Goal: Information Seeking & Learning: Learn about a topic

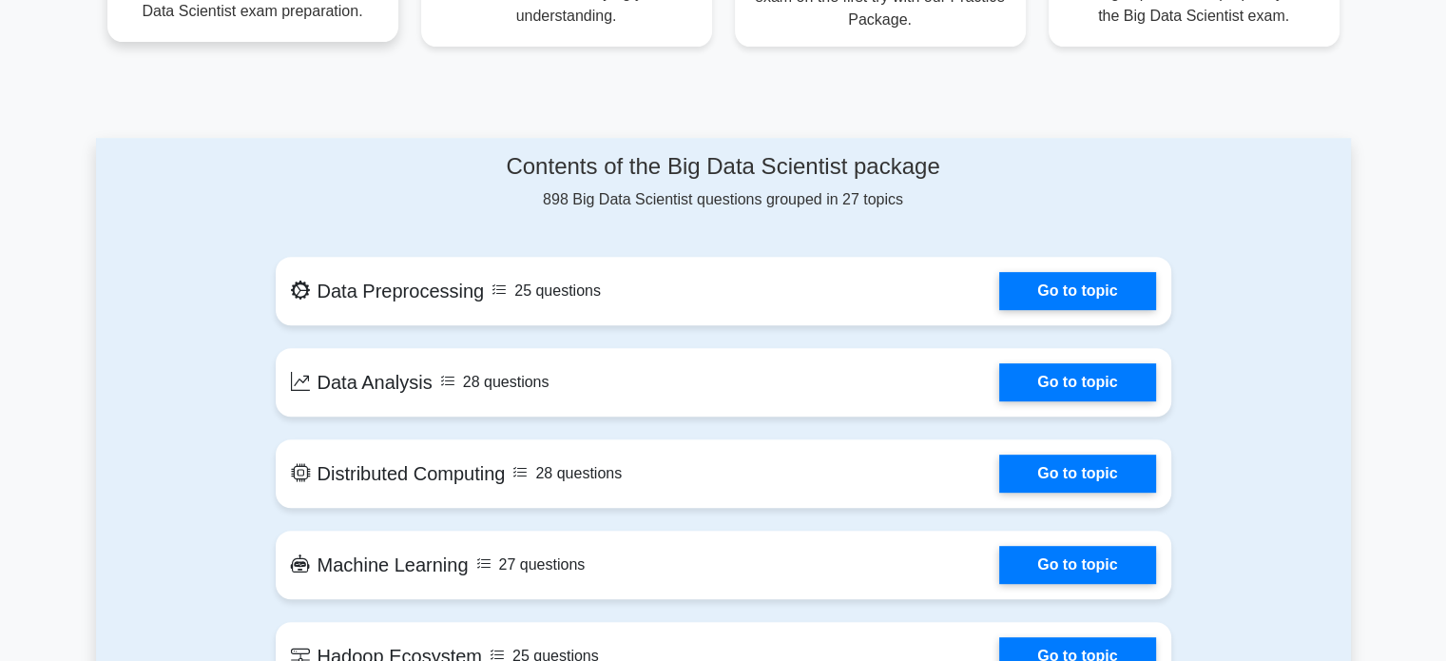
scroll to position [786, 0]
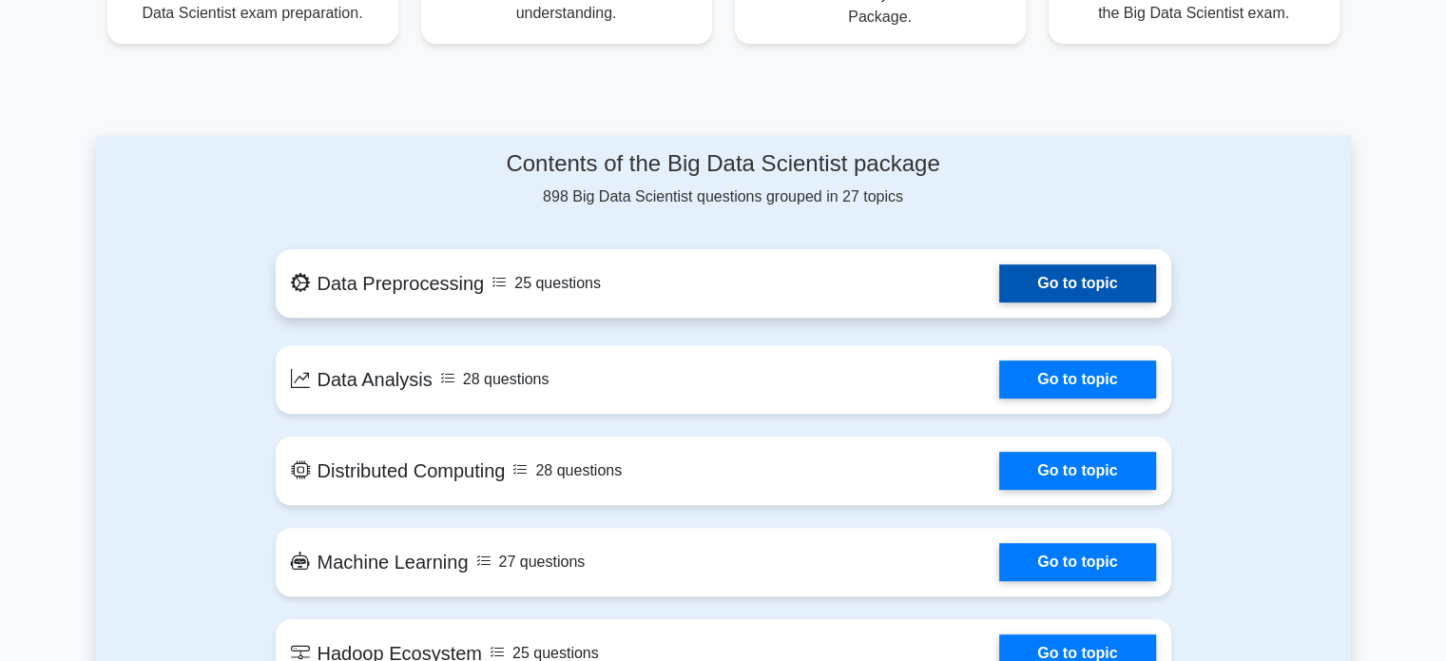
click at [1040, 283] on link "Go to topic" at bounding box center [1077, 283] width 156 height 38
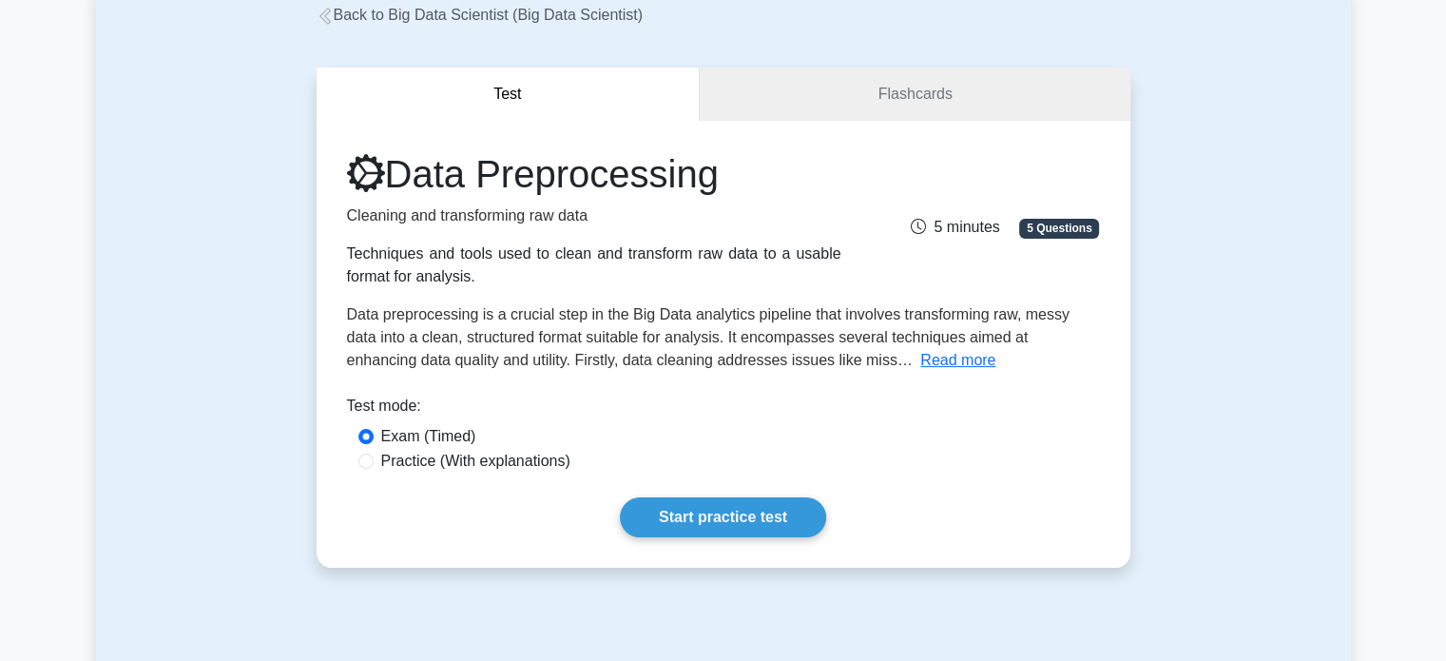
scroll to position [120, 0]
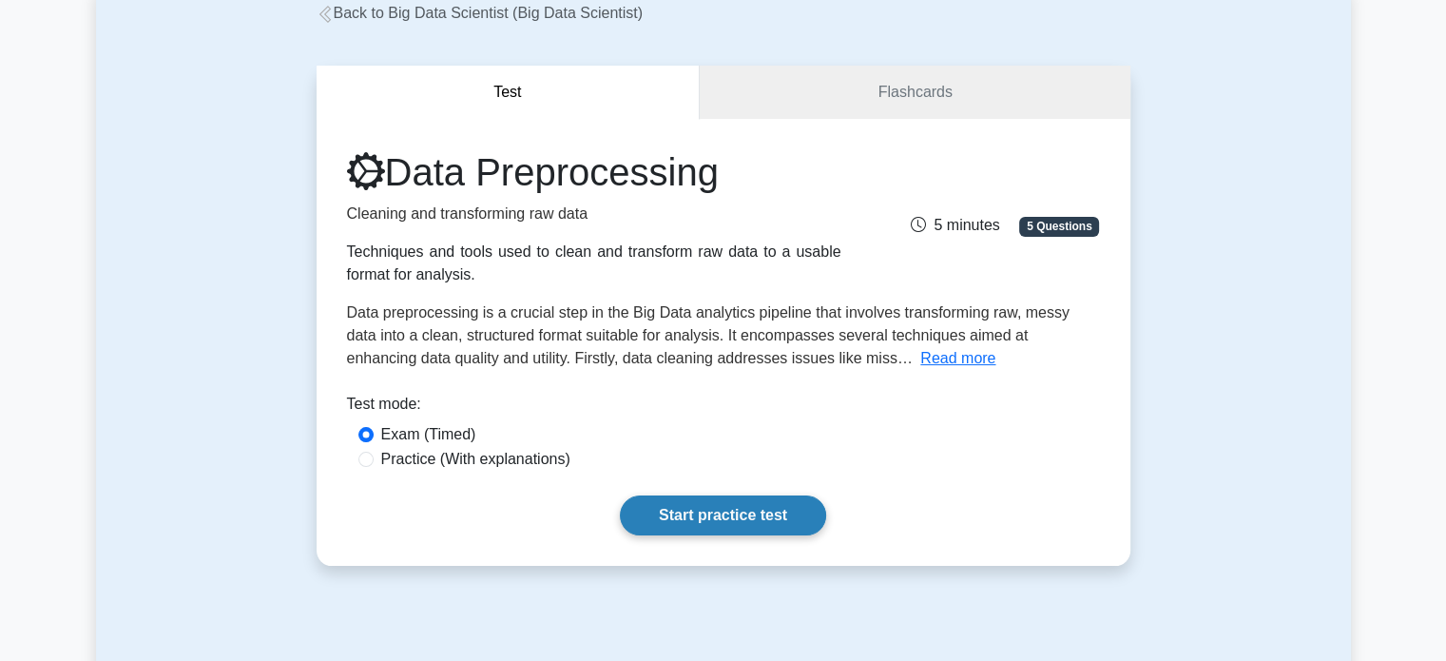
click at [730, 508] on link "Start practice test" at bounding box center [723, 515] width 206 height 40
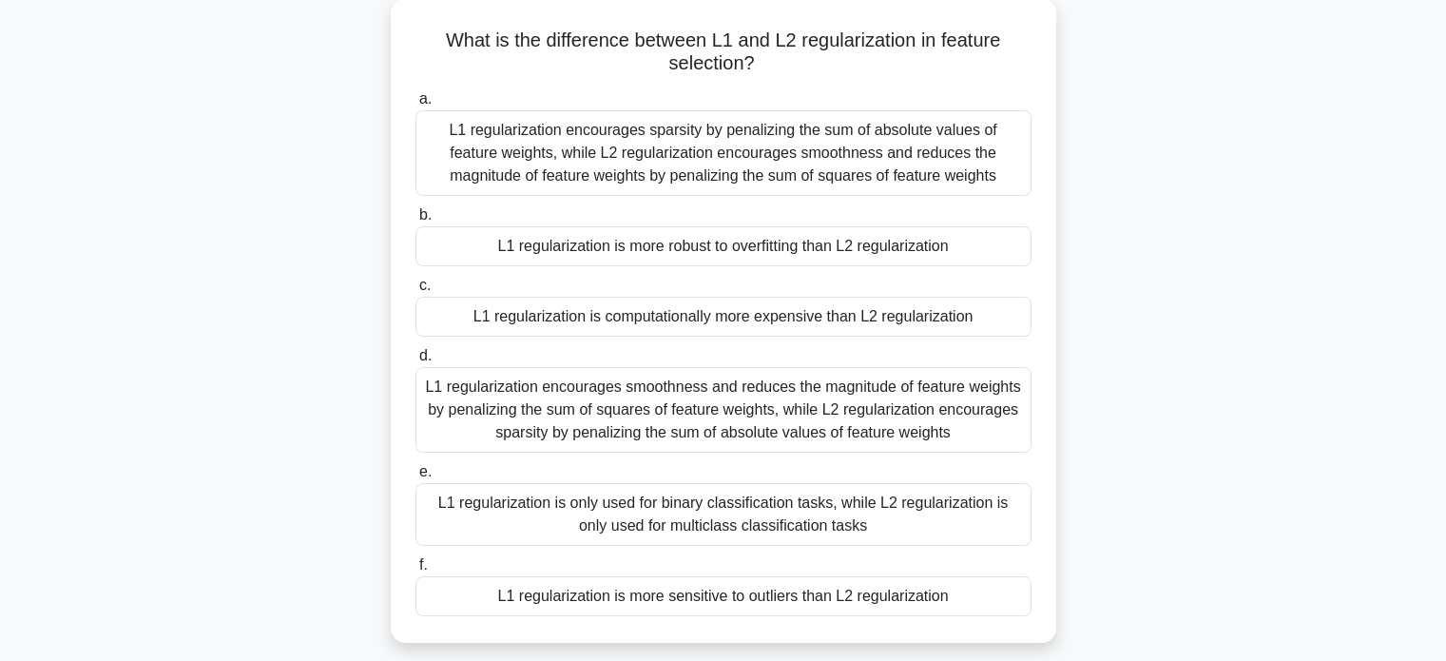
scroll to position [91, 0]
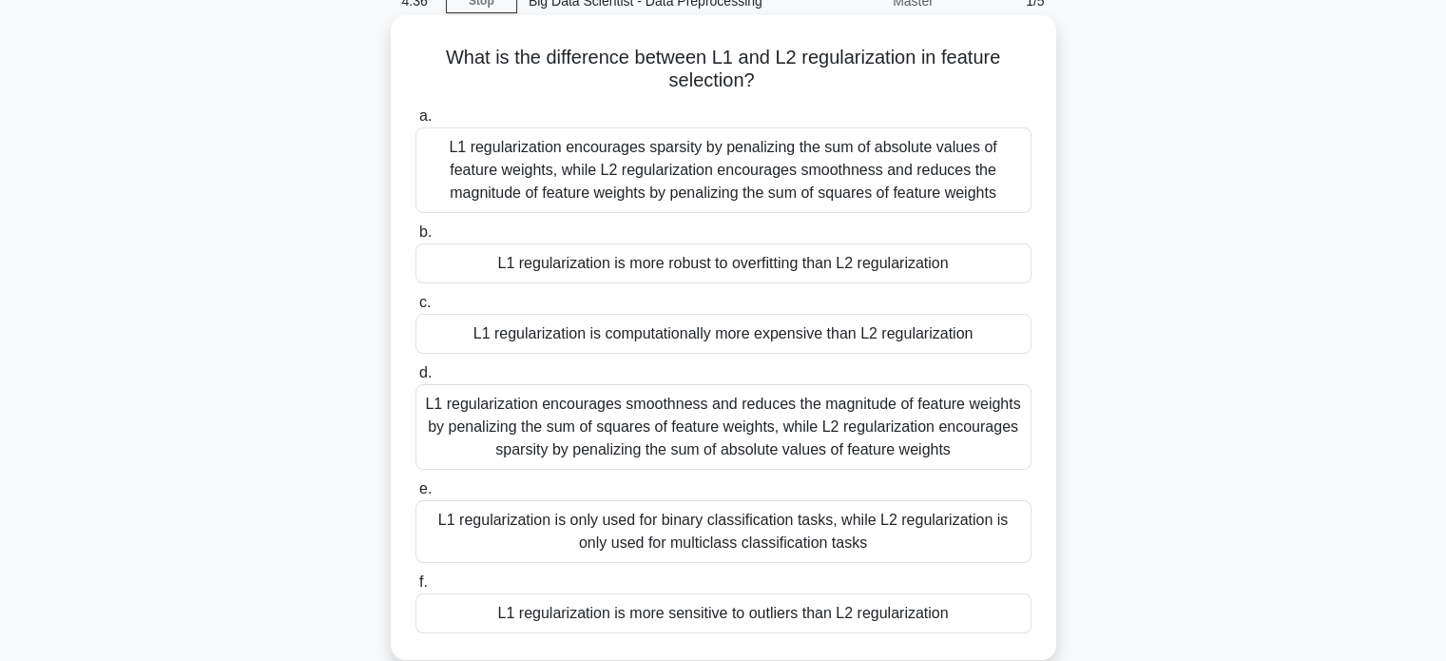
click at [677, 277] on div "L1 regularization is more robust to overfitting than L2 regularization" at bounding box center [723, 263] width 616 height 40
click at [415, 239] on input "b. L1 regularization is more robust to overfitting than L2 regularization" at bounding box center [415, 232] width 0 height 12
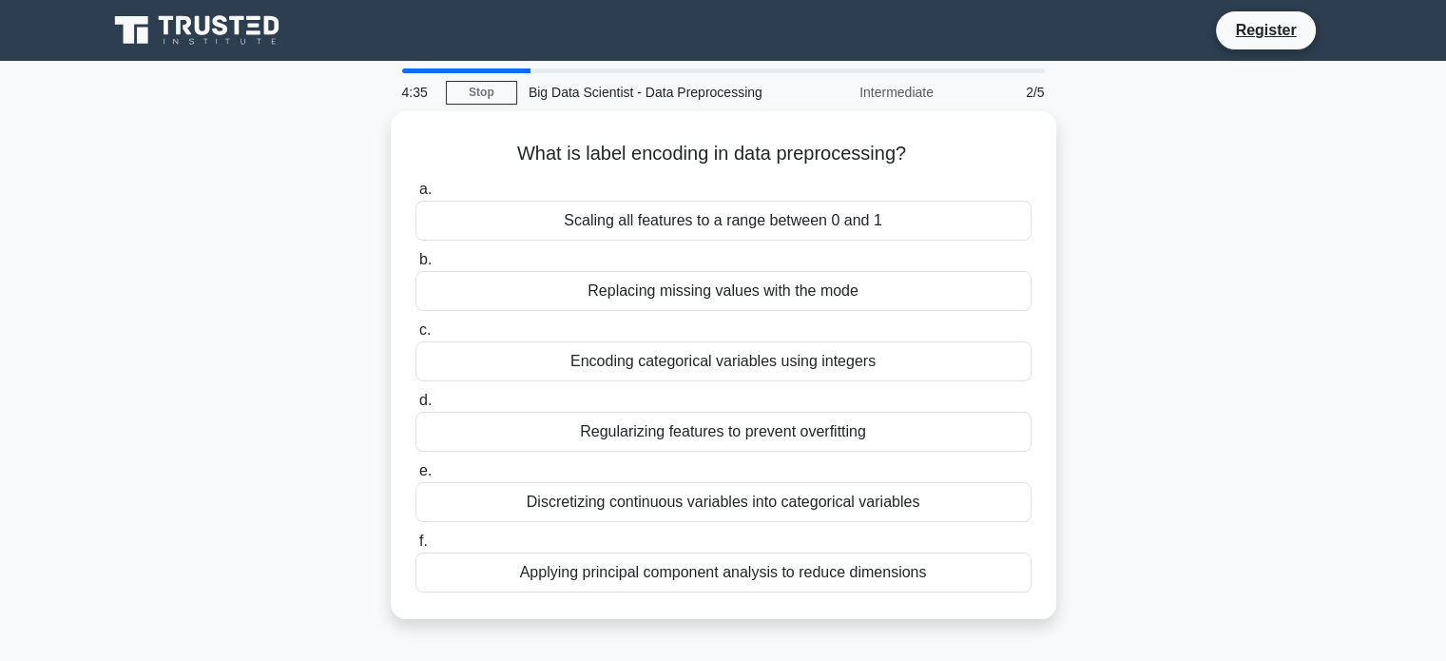
scroll to position [0, 0]
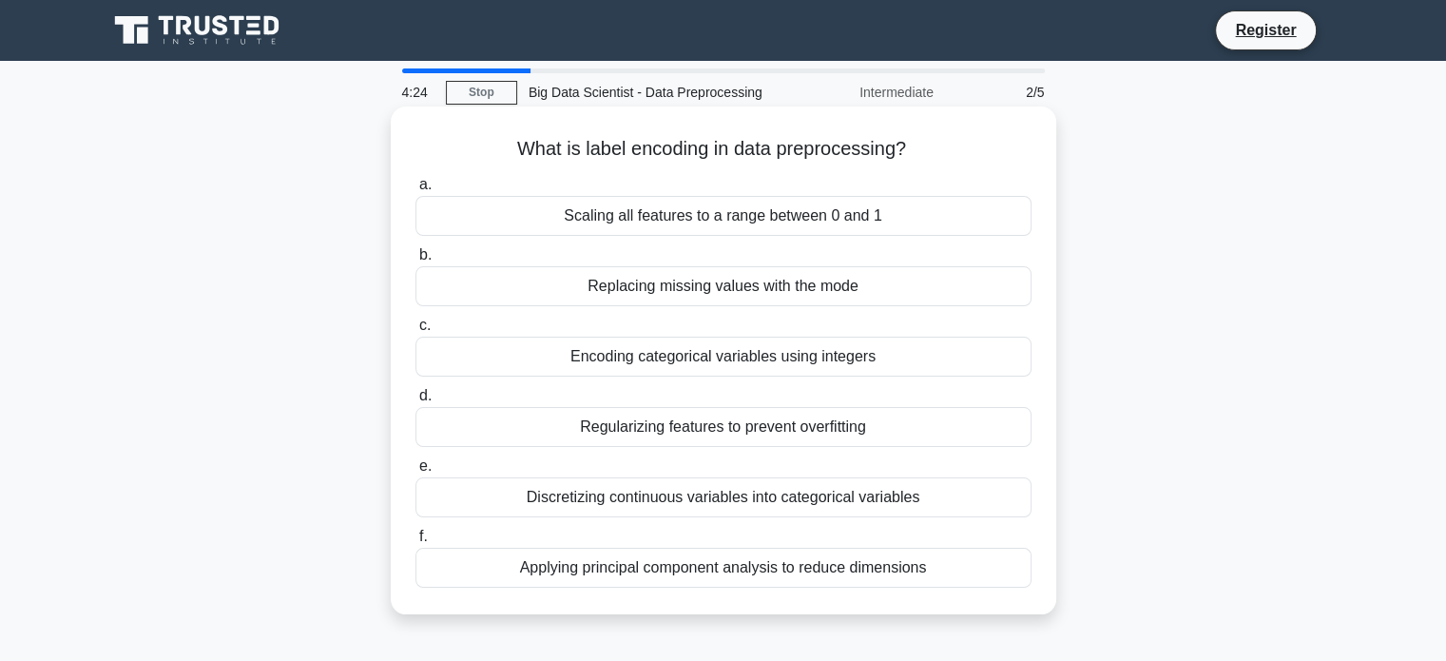
click at [742, 216] on div "Scaling all features to a range between 0 and 1" at bounding box center [723, 216] width 616 height 40
click at [415, 191] on input "a. Scaling all features to a range between 0 and 1" at bounding box center [415, 185] width 0 height 12
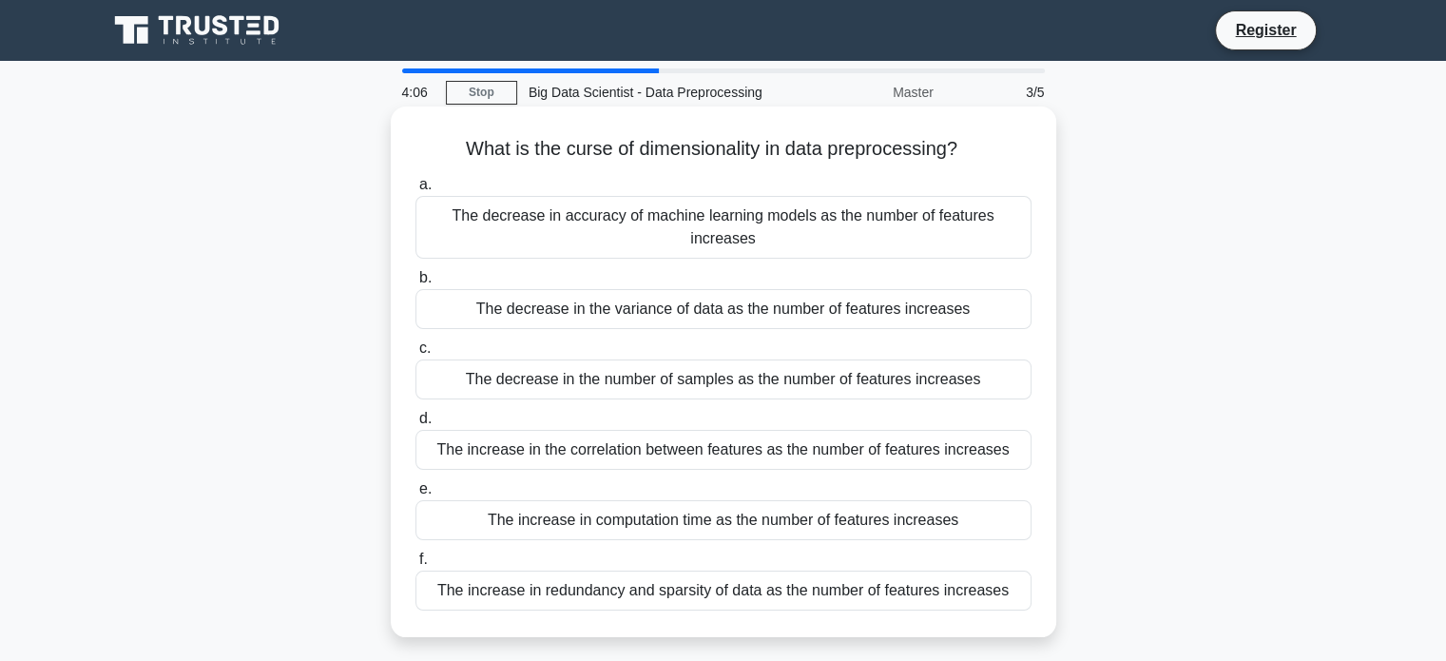
click at [677, 291] on div "The decrease in the variance of data as the number of features increases" at bounding box center [723, 309] width 616 height 40
click at [415, 284] on input "b. The decrease in the variance of data as the number of features increases" at bounding box center [415, 278] width 0 height 12
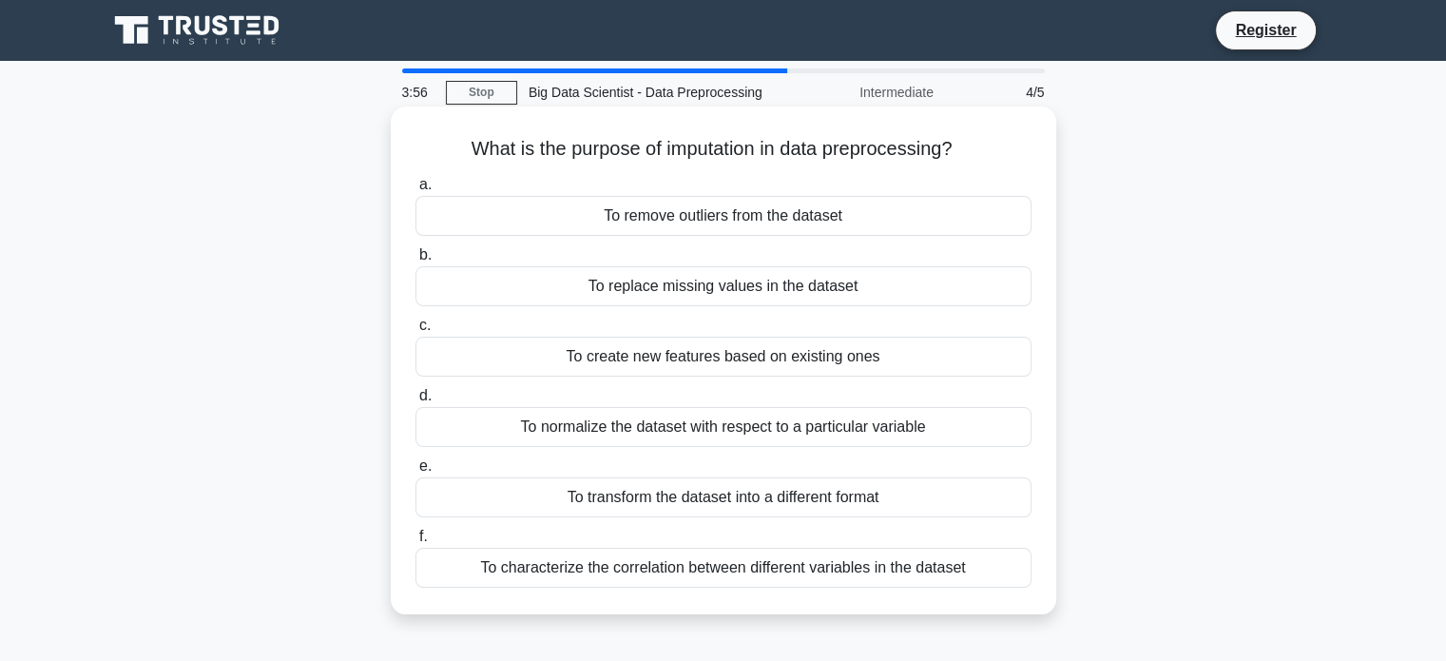
click at [762, 213] on div "To remove outliers from the dataset" at bounding box center [723, 216] width 616 height 40
click at [415, 191] on input "a. To remove outliers from the dataset" at bounding box center [415, 185] width 0 height 12
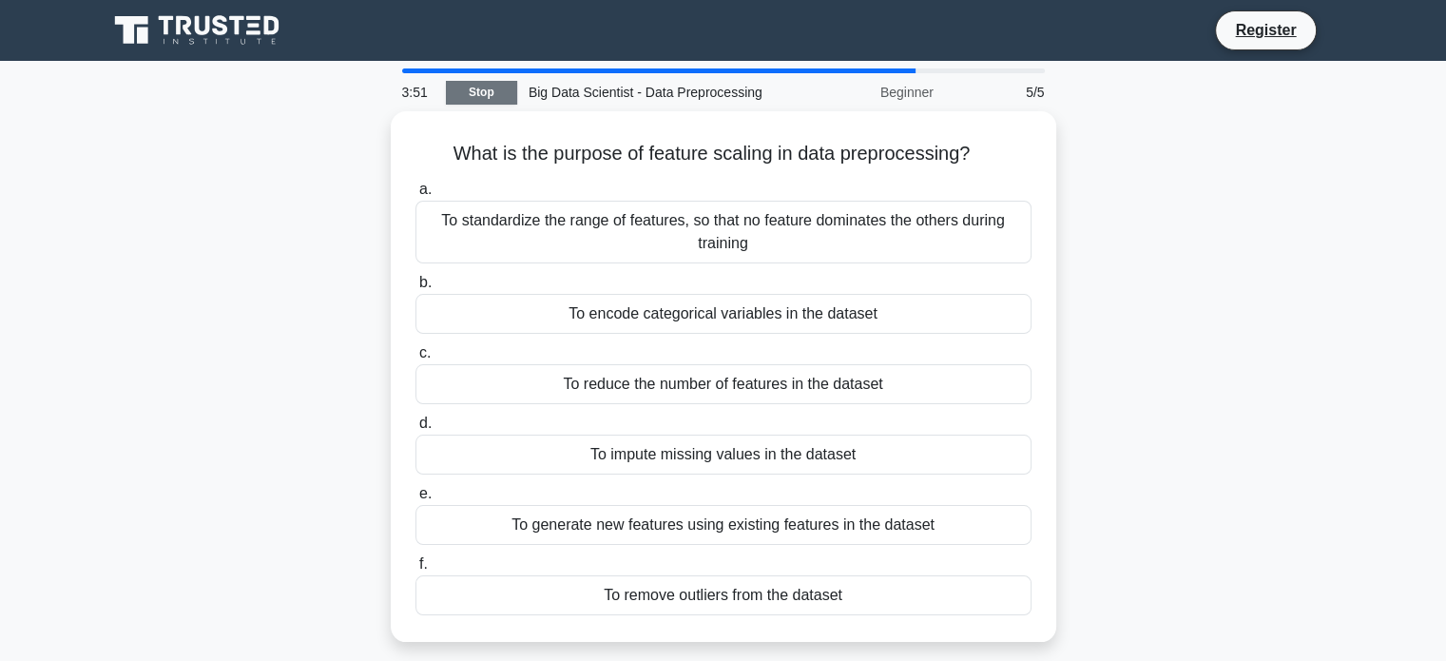
click at [497, 91] on link "Stop" at bounding box center [481, 93] width 71 height 24
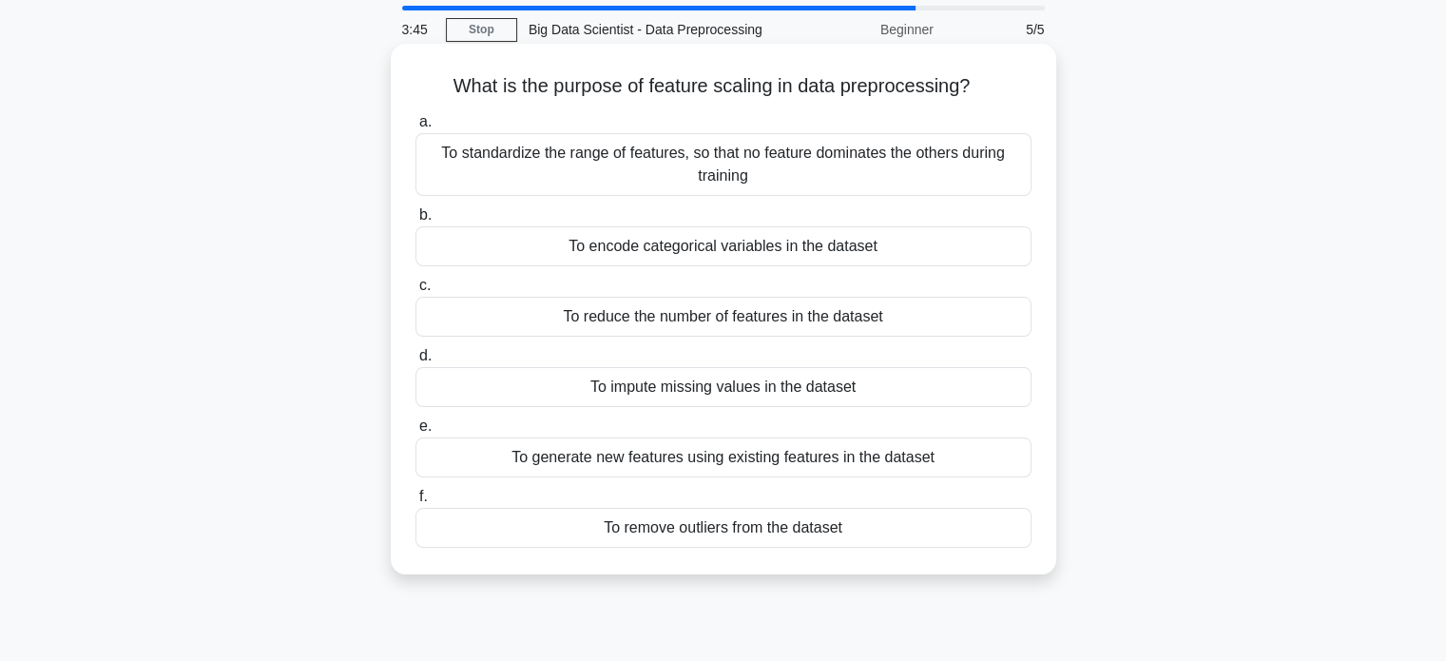
scroll to position [64, 0]
click at [693, 463] on div "To generate new features using existing features in the dataset" at bounding box center [723, 456] width 616 height 40
click at [415, 432] on input "e. To generate new features using existing features in the dataset" at bounding box center [415, 425] width 0 height 12
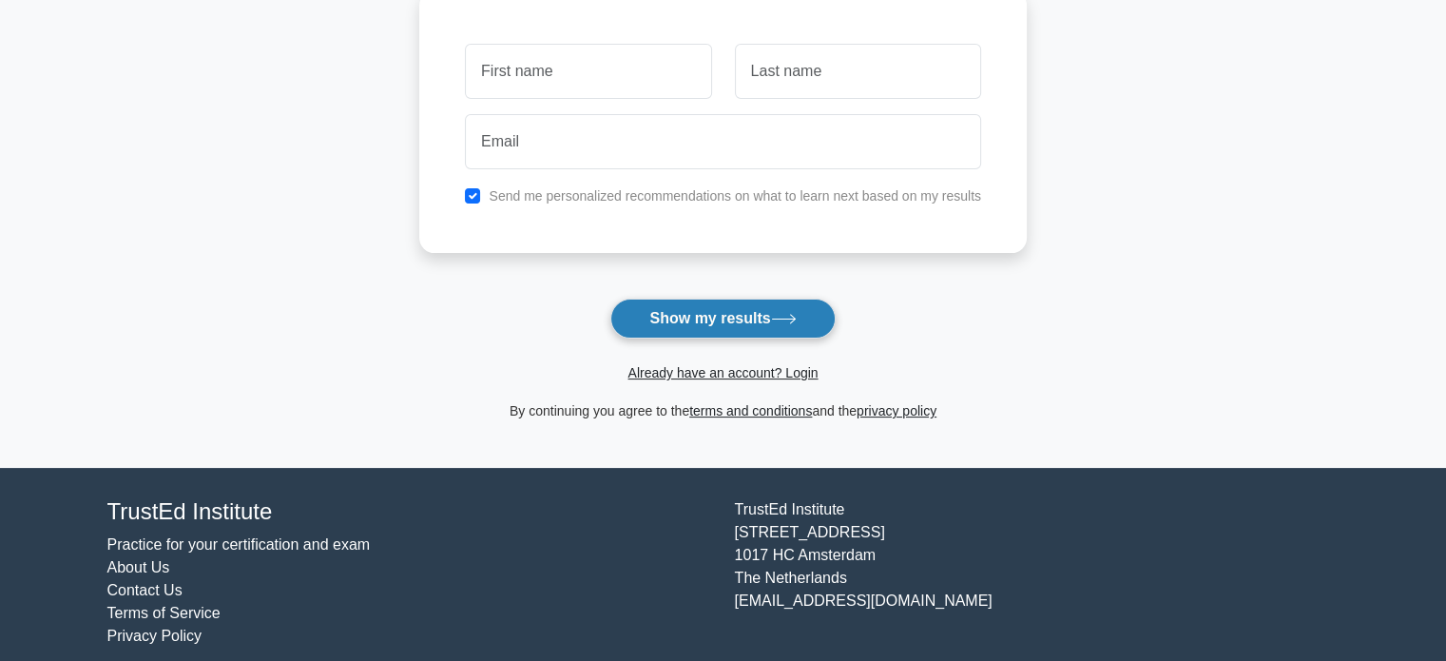
scroll to position [279, 0]
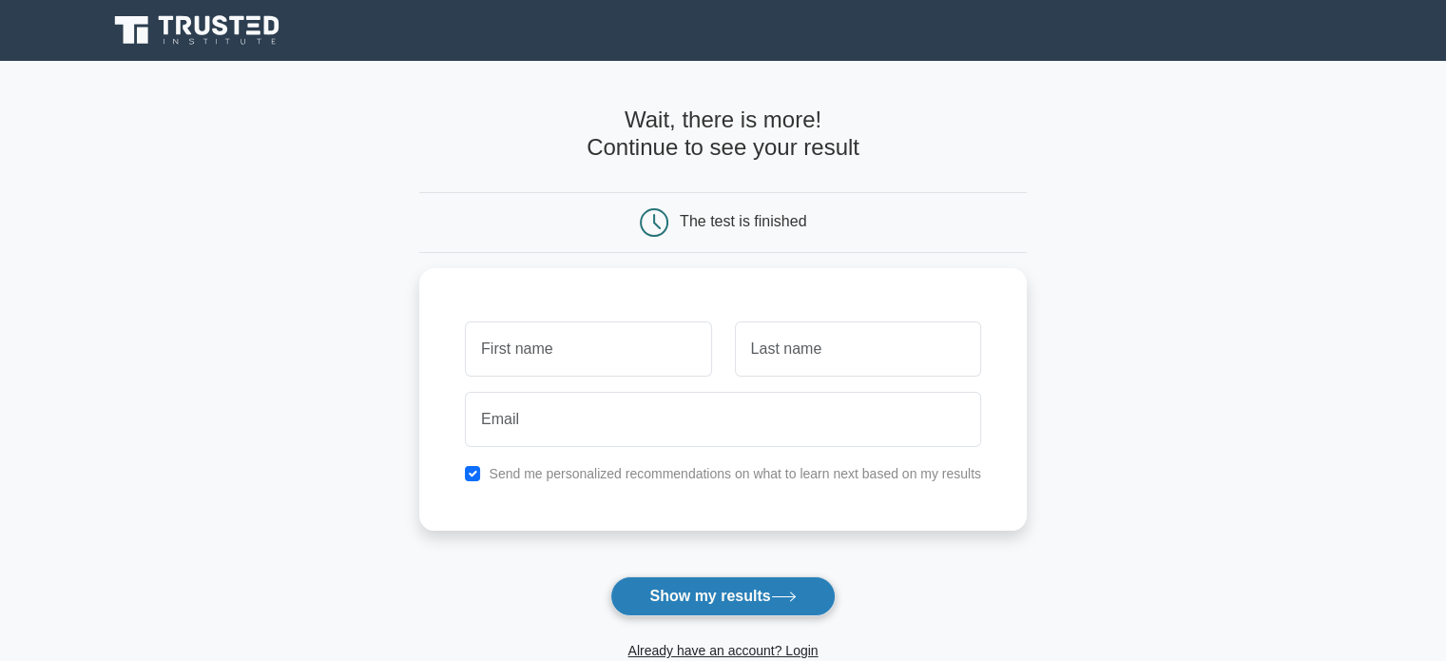
click at [723, 581] on button "Show my results" at bounding box center [722, 596] width 224 height 40
click at [389, 269] on main "Wait, there is more! Continue to see your result The test is finished and the" at bounding box center [723, 403] width 1446 height 684
